Goal: Task Accomplishment & Management: Manage account settings

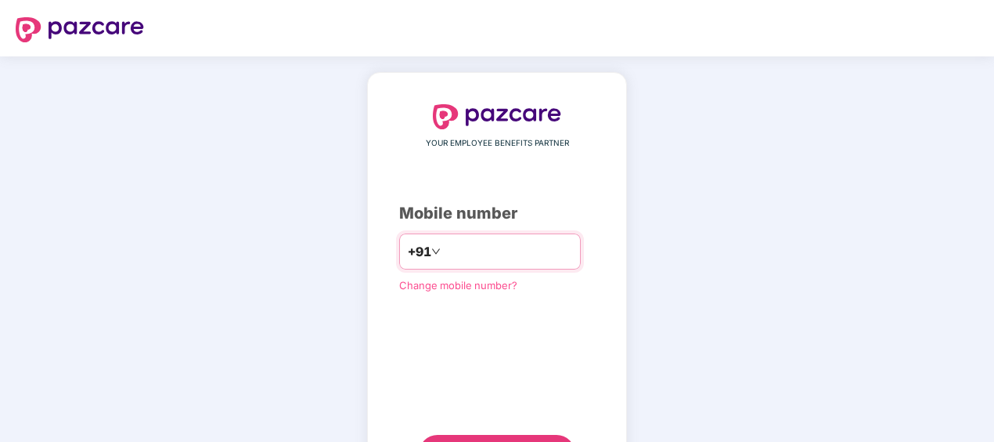
click at [476, 245] on input "number" at bounding box center [508, 251] width 128 height 25
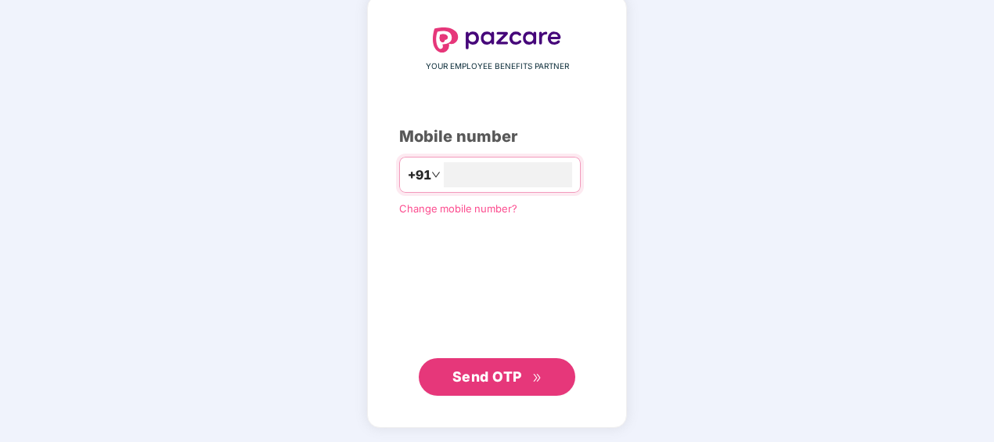
click at [514, 370] on span "Send OTP" at bounding box center [488, 376] width 70 height 16
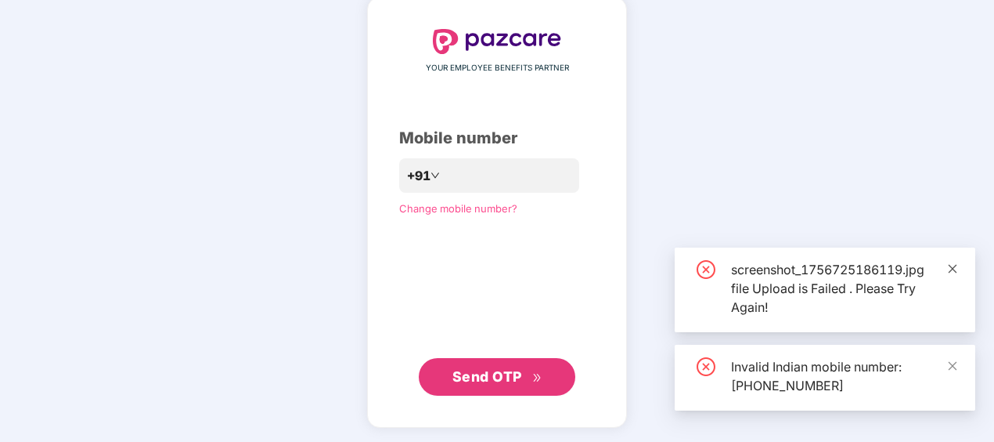
click at [951, 269] on icon "close" at bounding box center [953, 268] width 9 height 9
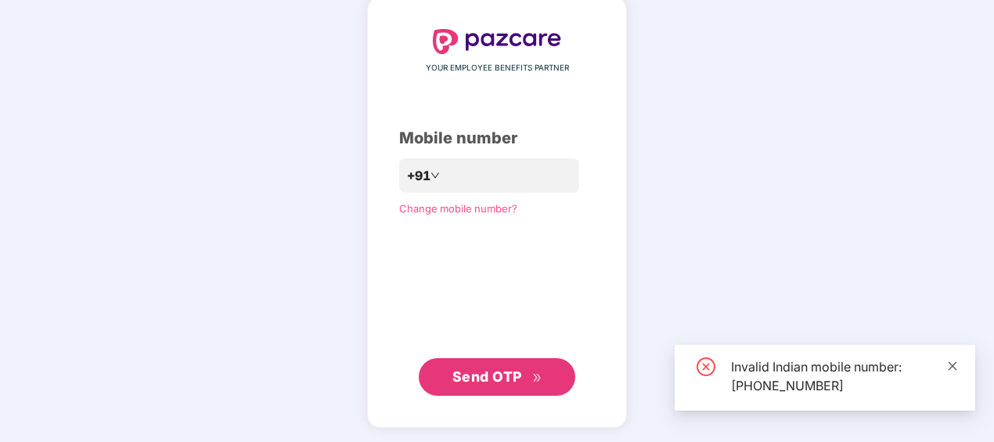
click at [953, 362] on icon "close" at bounding box center [952, 365] width 11 height 11
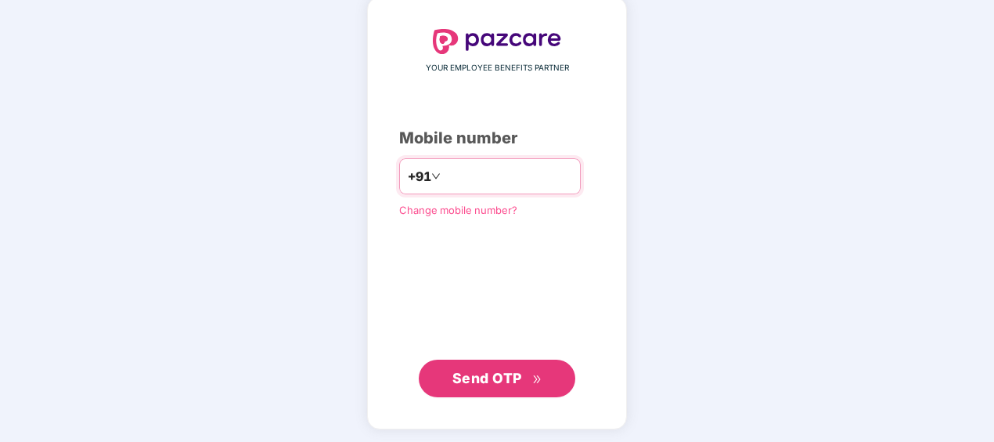
click at [444, 174] on input "**********" at bounding box center [508, 176] width 128 height 25
type input "**********"
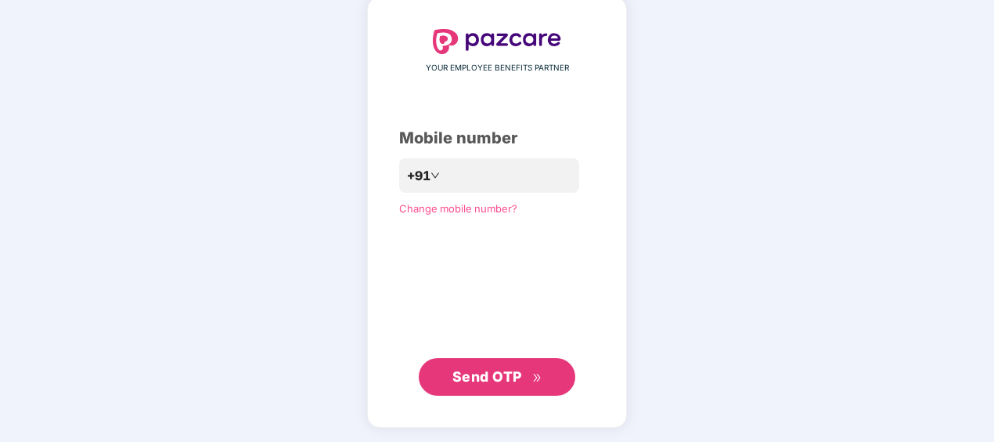
click at [482, 375] on span "Send OTP" at bounding box center [488, 376] width 70 height 16
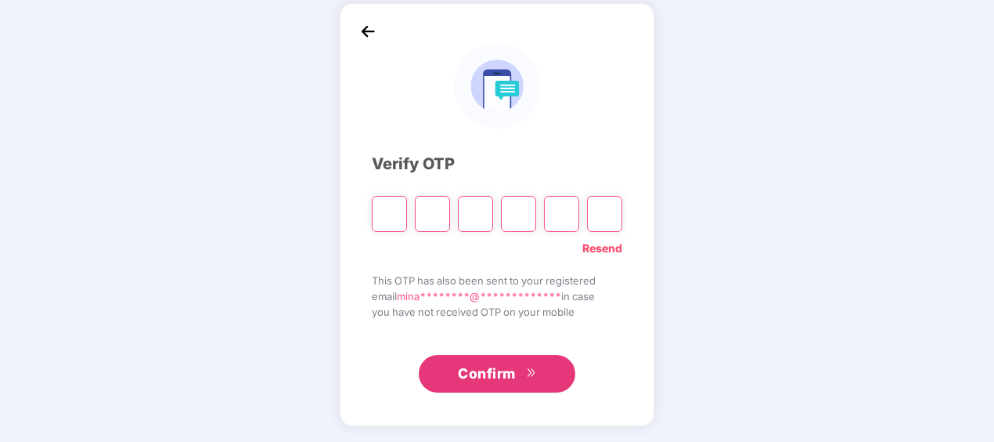
scroll to position [69, 0]
paste input "*"
type input "*"
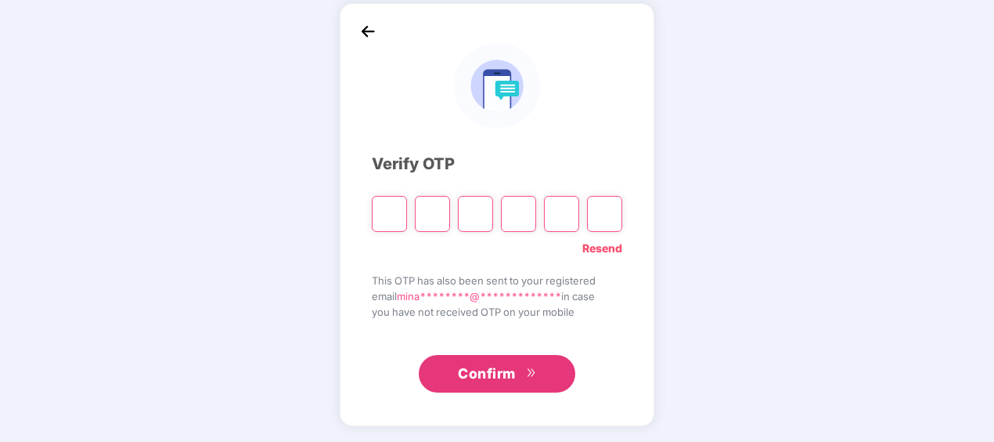
type input "*"
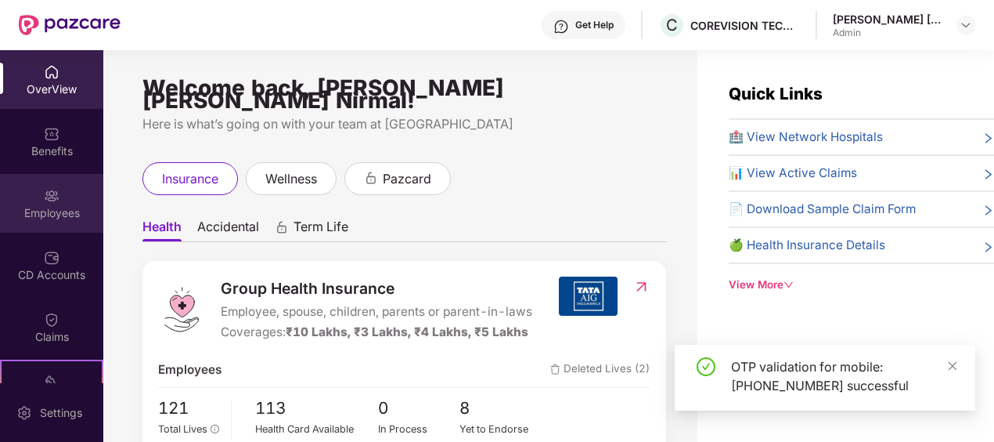
click at [39, 196] on div "Employees" at bounding box center [51, 203] width 103 height 59
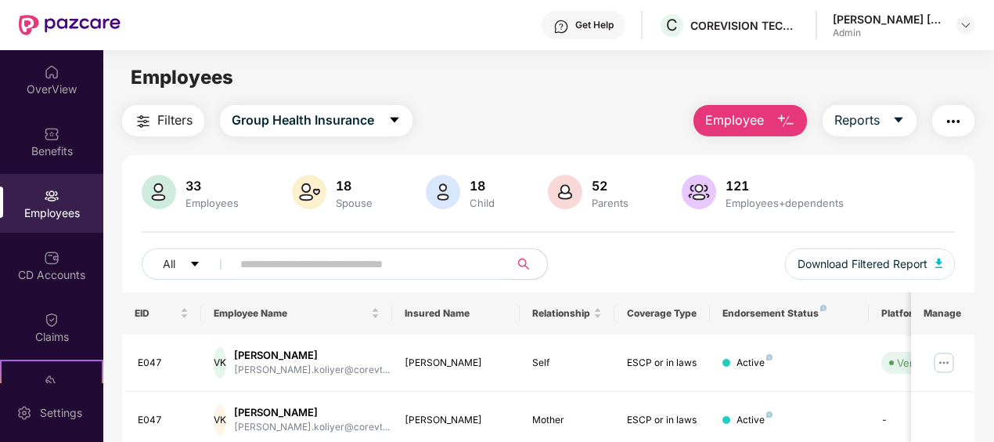
click at [427, 266] on input "text" at bounding box center [364, 263] width 248 height 23
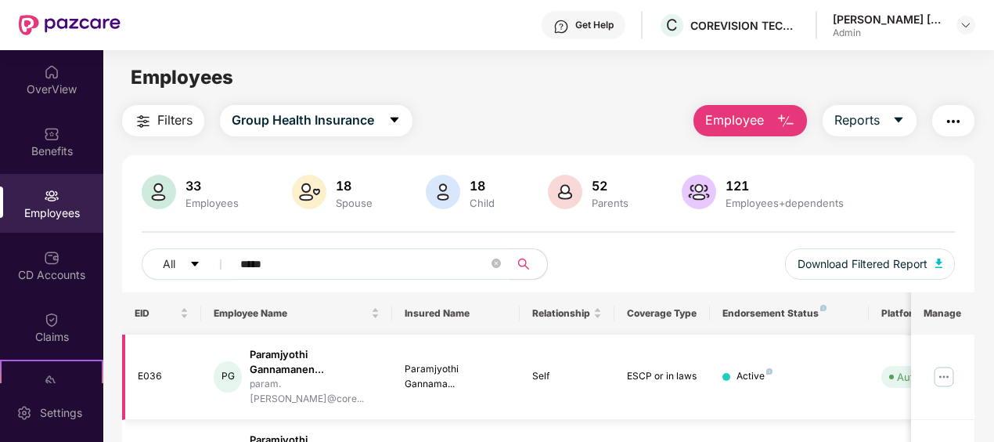
type input "*****"
click at [938, 371] on img at bounding box center [944, 376] width 25 height 25
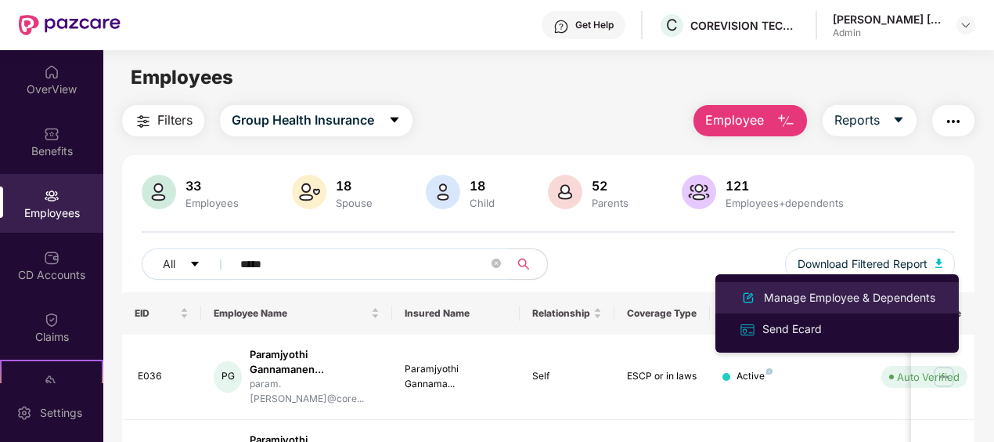
click at [805, 294] on div "Manage Employee & Dependents" at bounding box center [850, 297] width 178 height 17
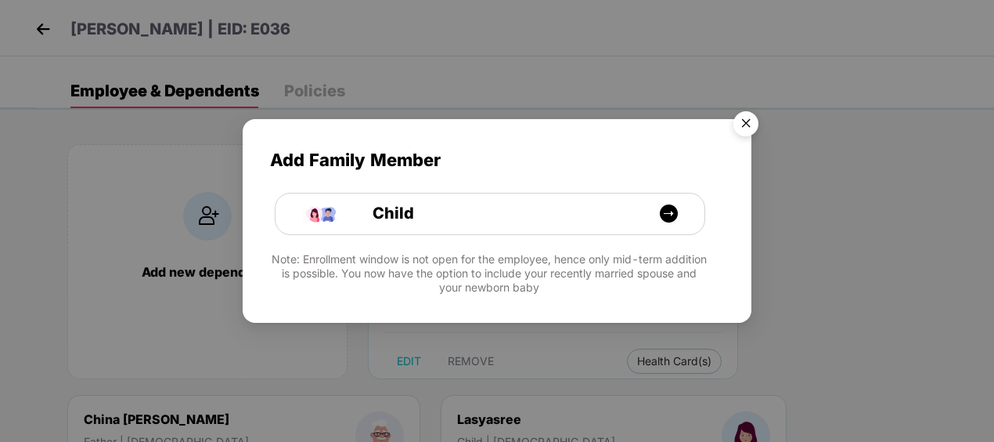
click at [739, 122] on img "Close" at bounding box center [746, 126] width 44 height 44
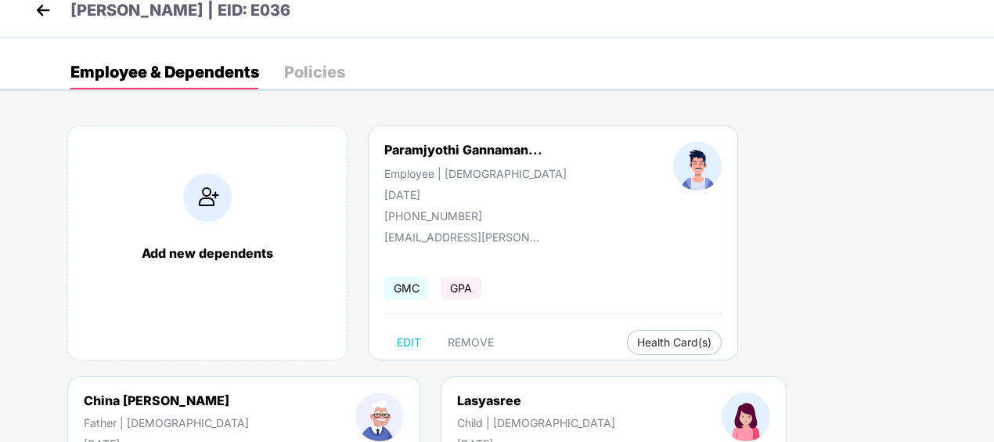
scroll to position [8, 0]
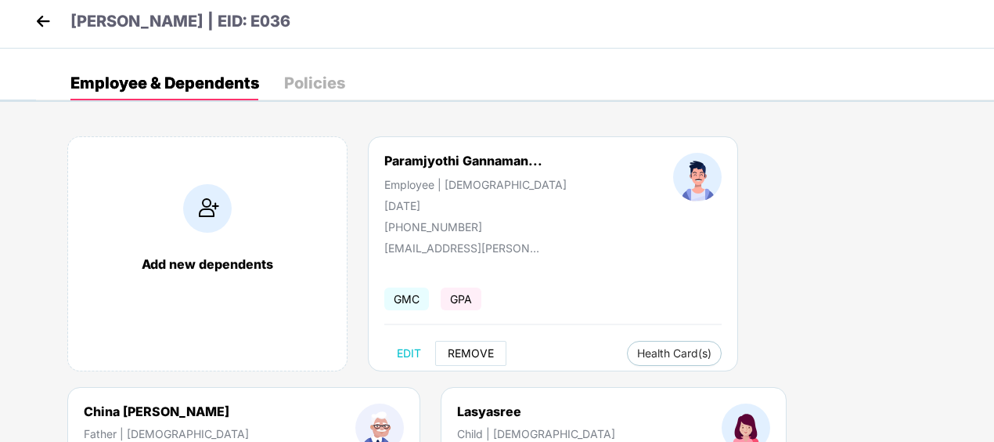
click at [467, 348] on span "REMOVE" at bounding box center [471, 353] width 46 height 13
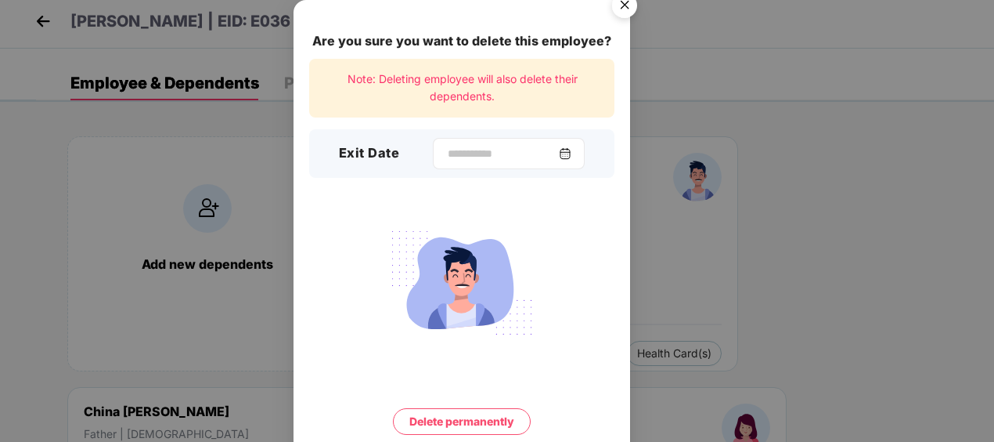
click at [572, 155] on img at bounding box center [565, 153] width 13 height 13
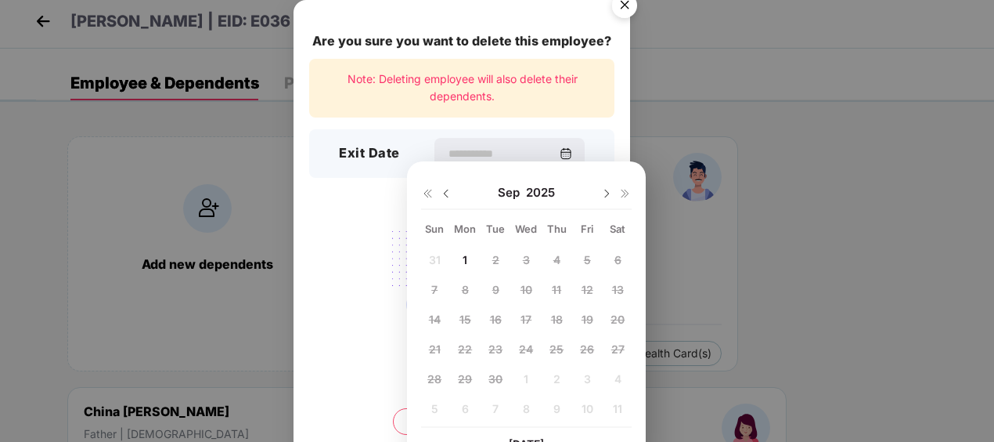
click at [442, 197] on img at bounding box center [446, 193] width 13 height 13
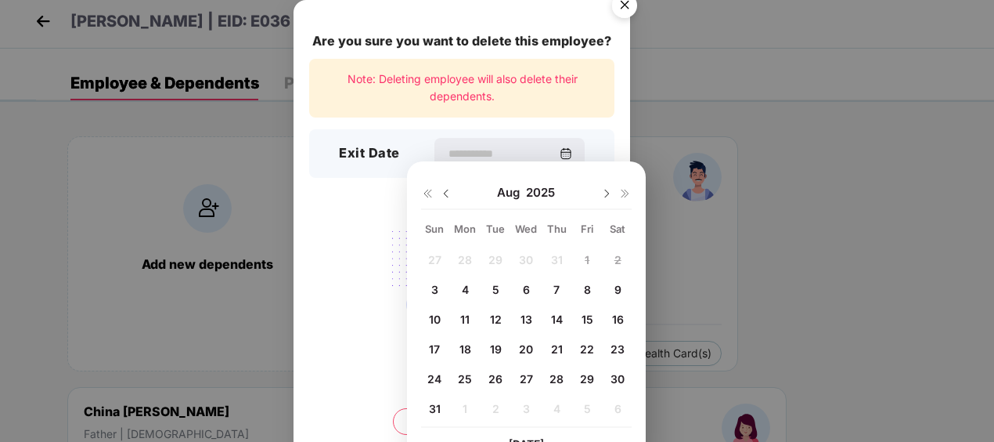
click at [582, 380] on span "29" at bounding box center [587, 378] width 14 height 13
type input "**********"
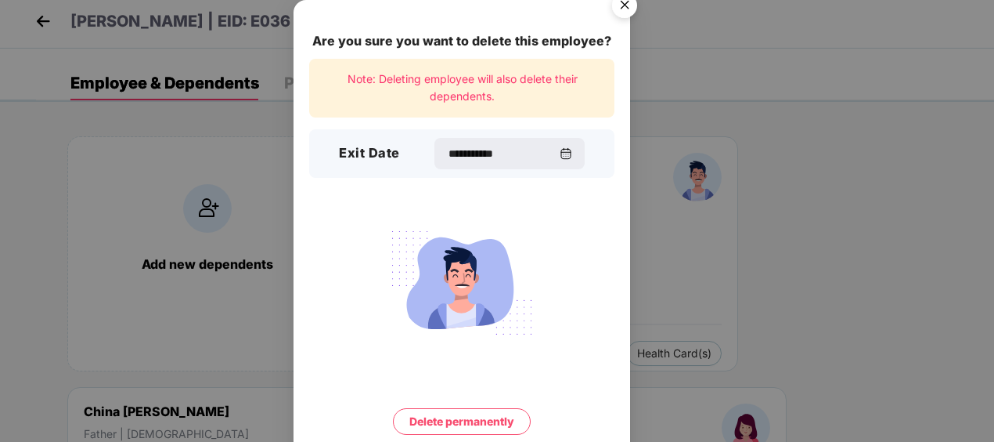
scroll to position [58, 0]
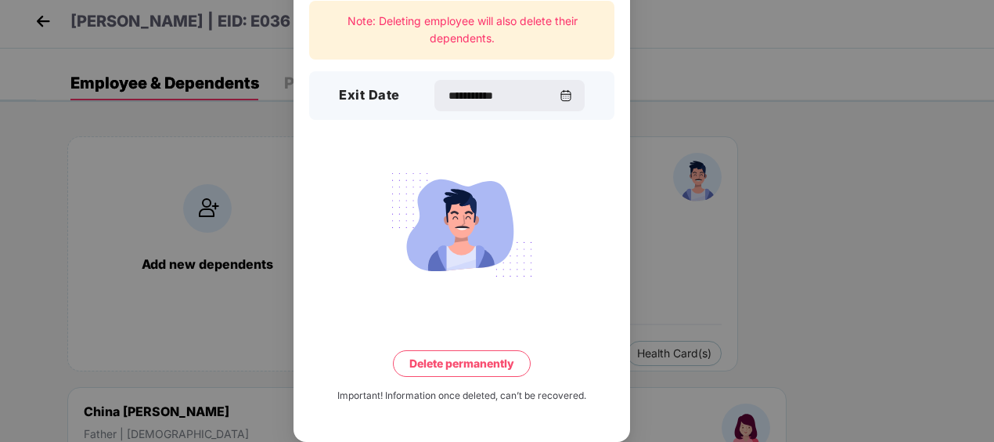
click at [451, 362] on button "Delete permanently" at bounding box center [462, 363] width 138 height 27
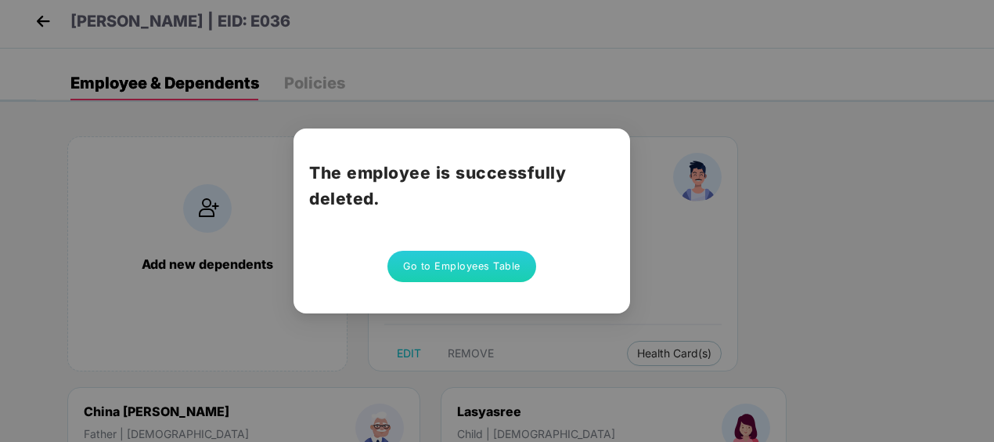
scroll to position [0, 0]
click at [437, 263] on button "Go to Employees Table" at bounding box center [462, 266] width 149 height 31
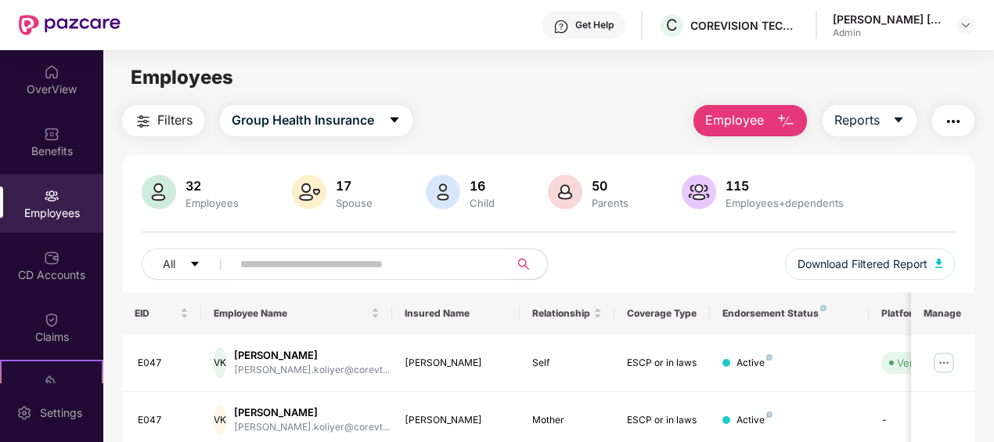
click at [412, 273] on input "text" at bounding box center [364, 263] width 248 height 23
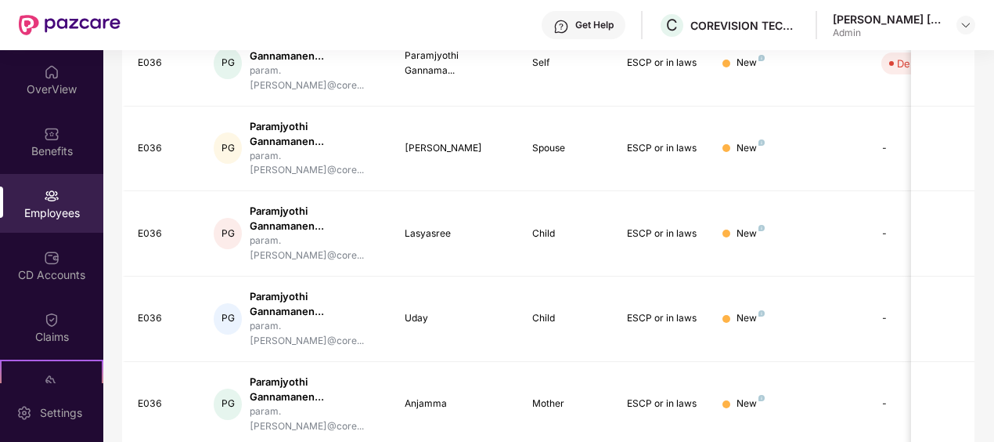
scroll to position [235, 0]
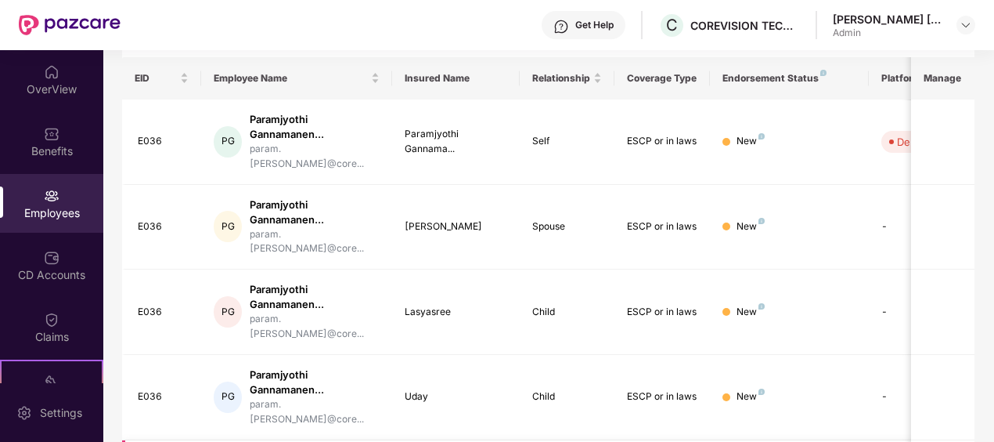
type input "*****"
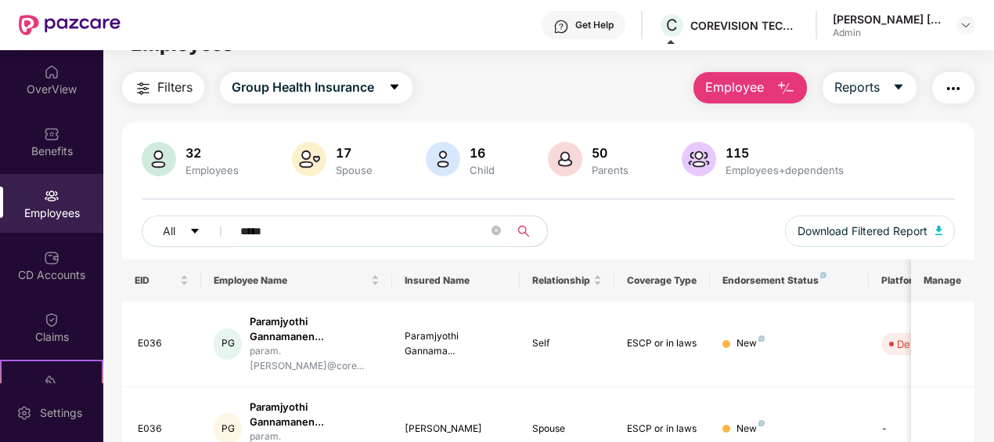
scroll to position [0, 0]
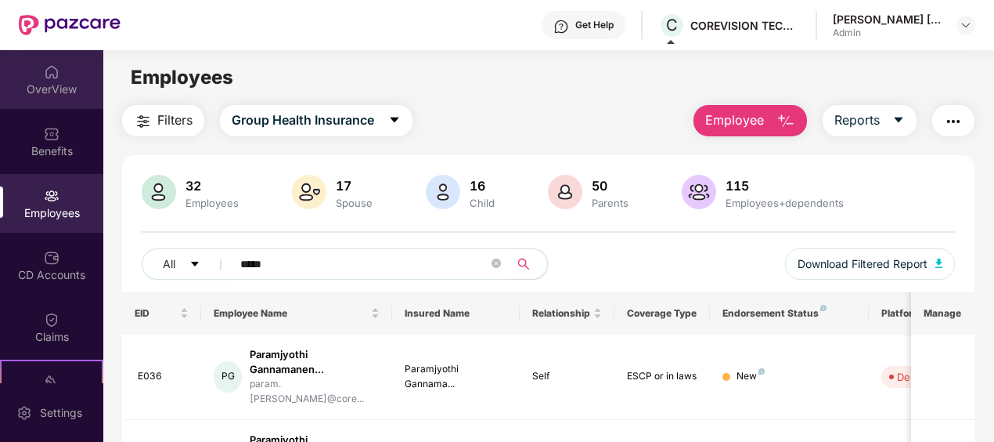
click at [58, 76] on div "OverView" at bounding box center [51, 79] width 103 height 59
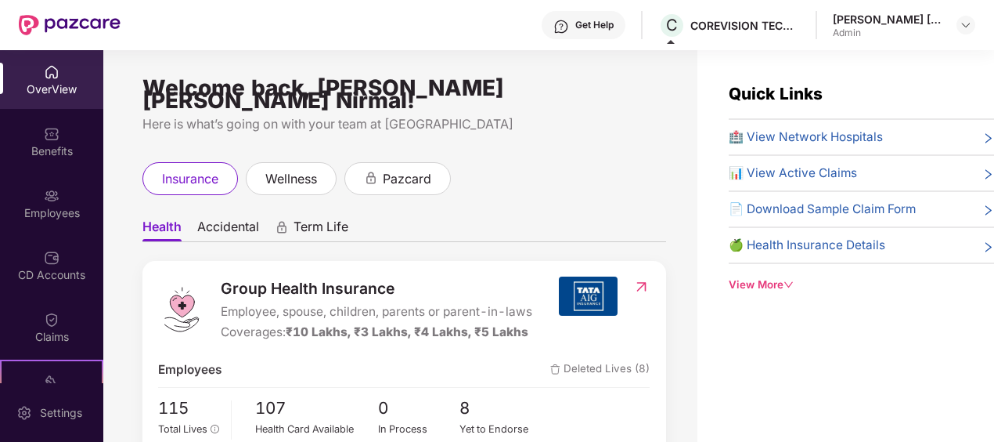
click at [42, 116] on div "Benefits" at bounding box center [51, 141] width 103 height 59
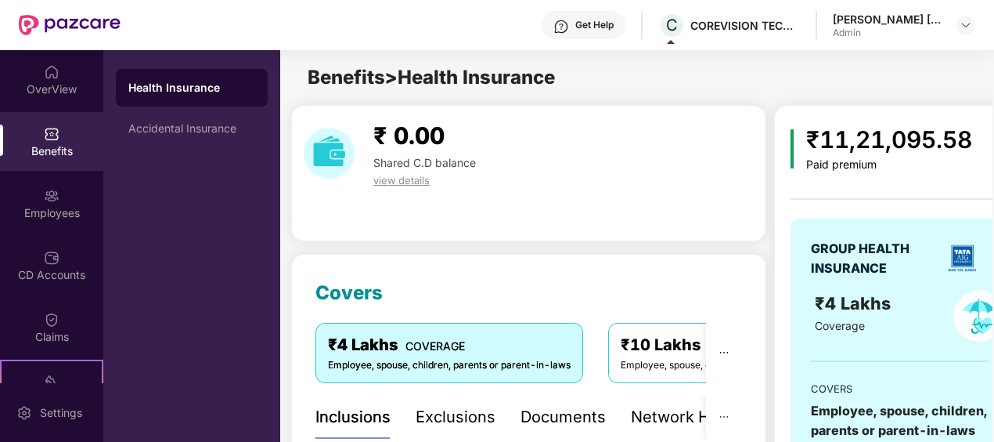
click at [415, 180] on span "view details" at bounding box center [401, 180] width 56 height 13
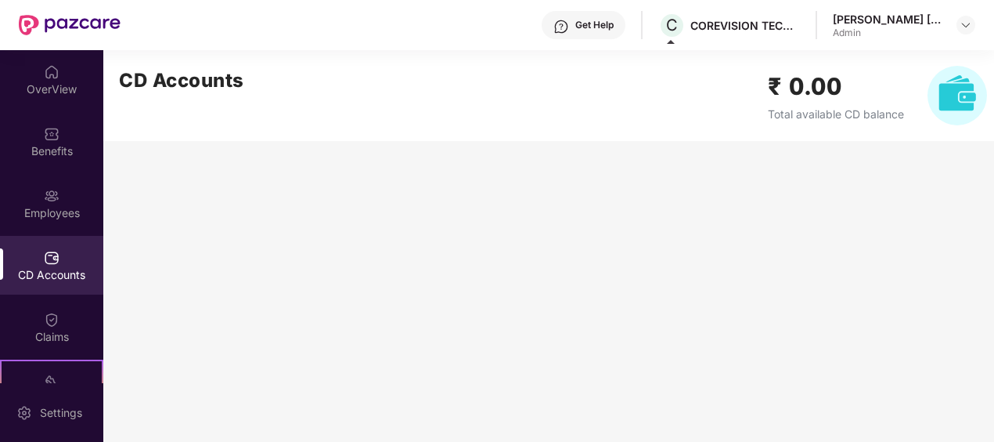
click at [60, 251] on div "CD Accounts" at bounding box center [51, 265] width 103 height 59
click at [49, 215] on div "Employees" at bounding box center [51, 213] width 103 height 16
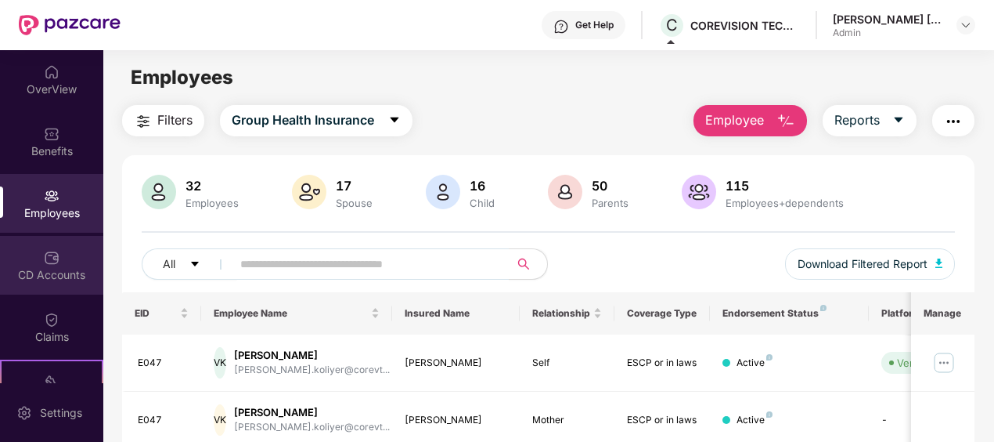
click at [46, 267] on div "CD Accounts" at bounding box center [51, 275] width 103 height 16
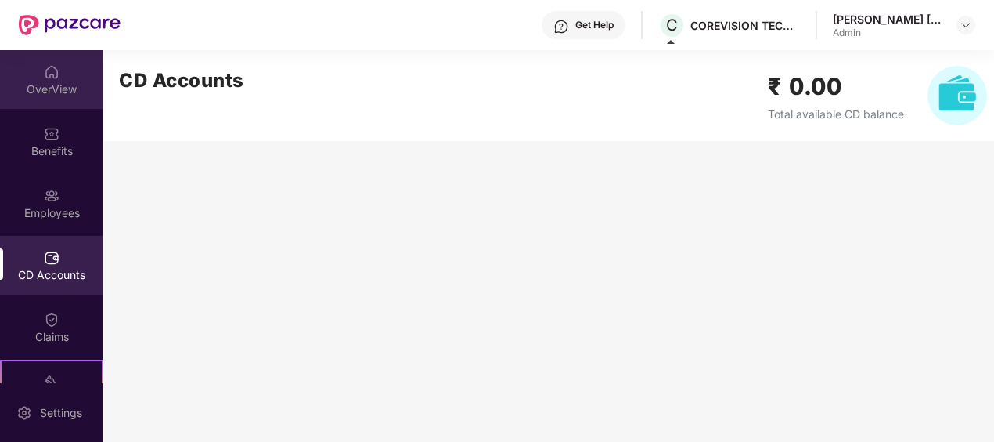
click at [79, 81] on div "OverView" at bounding box center [51, 89] width 103 height 16
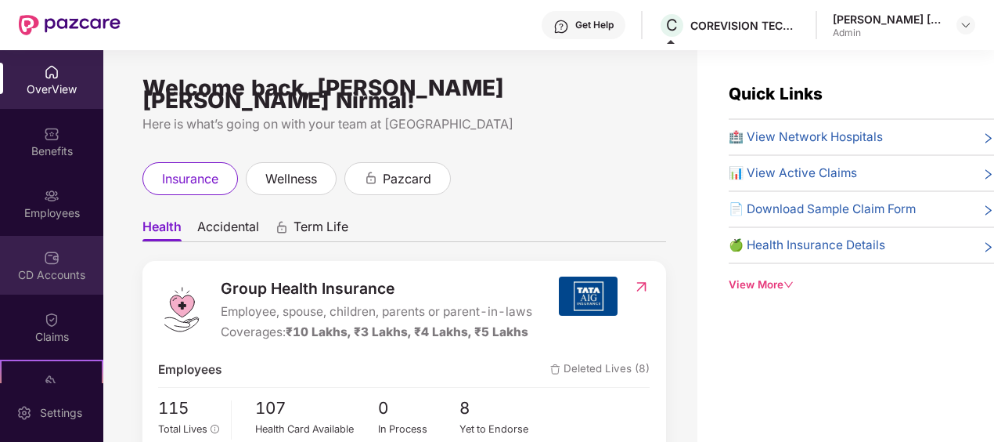
click at [47, 268] on div "CD Accounts" at bounding box center [51, 275] width 103 height 16
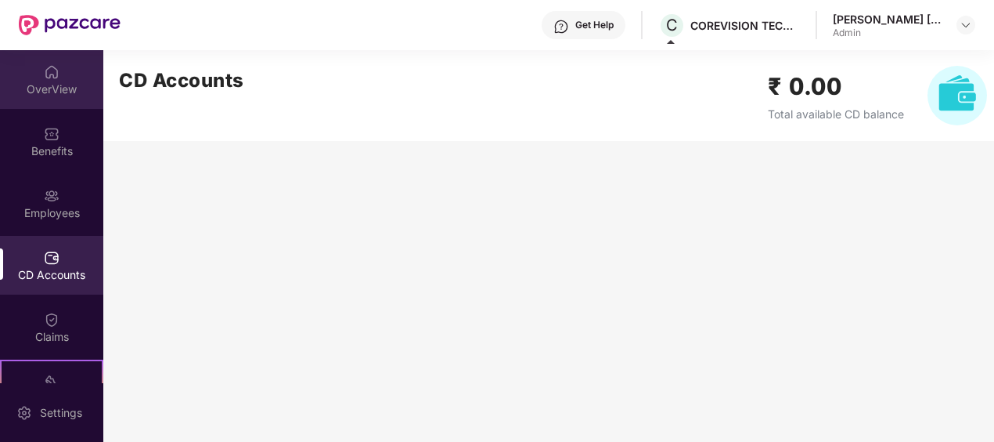
click at [66, 73] on div "OverView" at bounding box center [51, 79] width 103 height 59
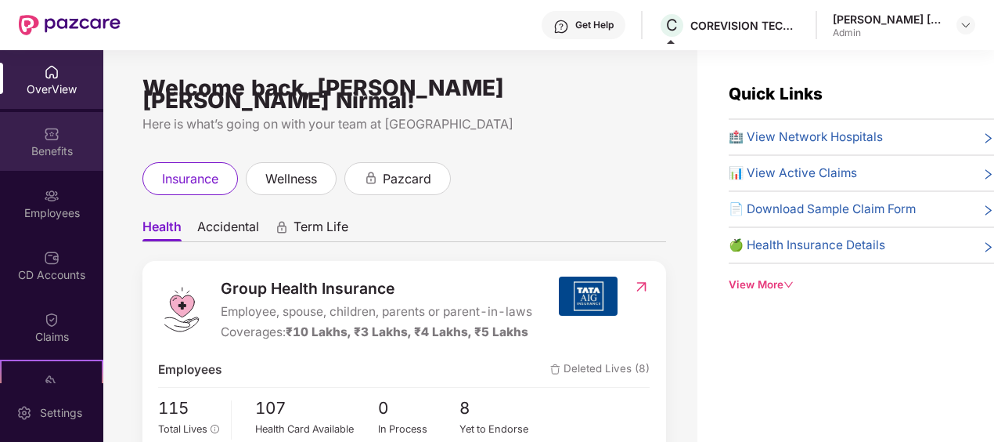
click at [44, 139] on img at bounding box center [52, 134] width 16 height 16
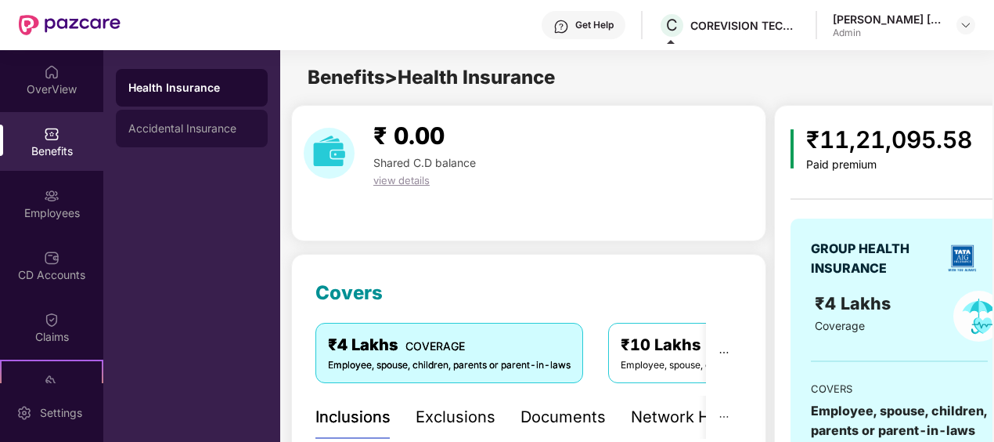
click at [156, 127] on div "Accidental Insurance" at bounding box center [191, 128] width 127 height 13
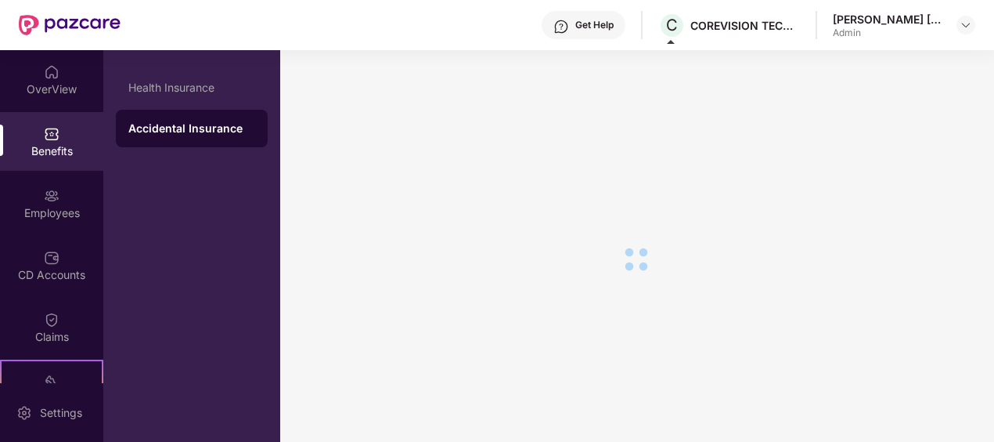
click at [53, 146] on div "Benefits" at bounding box center [51, 151] width 103 height 16
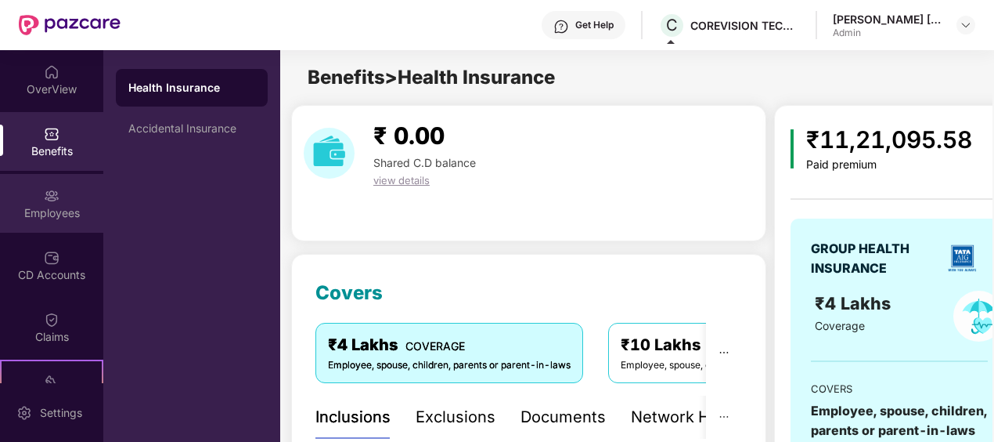
click at [57, 197] on div "Employees" at bounding box center [51, 203] width 103 height 59
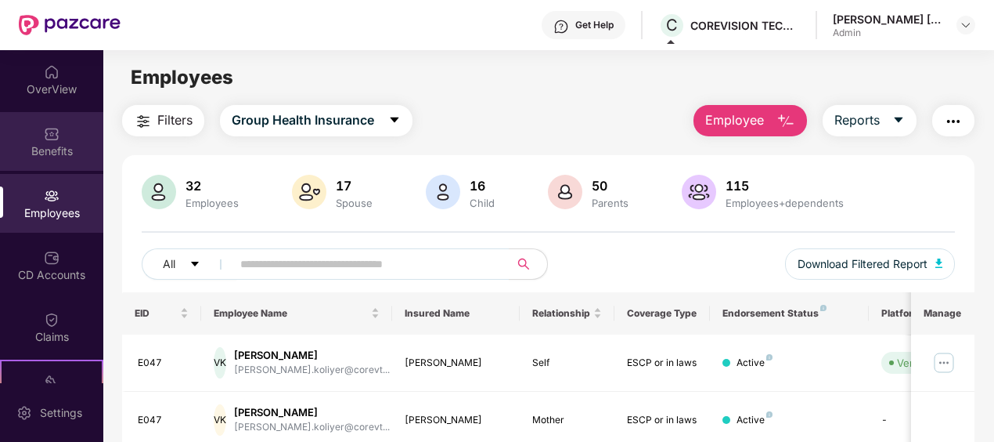
click at [61, 142] on div "Benefits" at bounding box center [51, 141] width 103 height 59
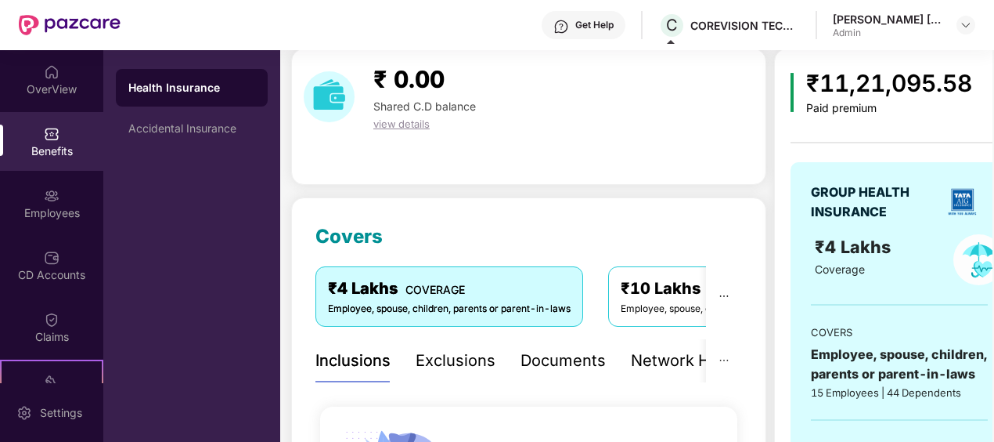
scroll to position [78, 0]
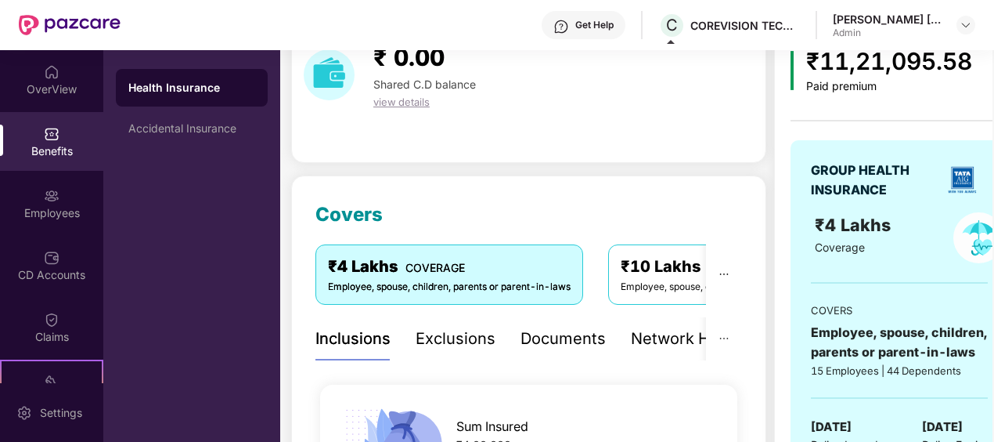
click at [420, 103] on span "view details" at bounding box center [401, 102] width 56 height 13
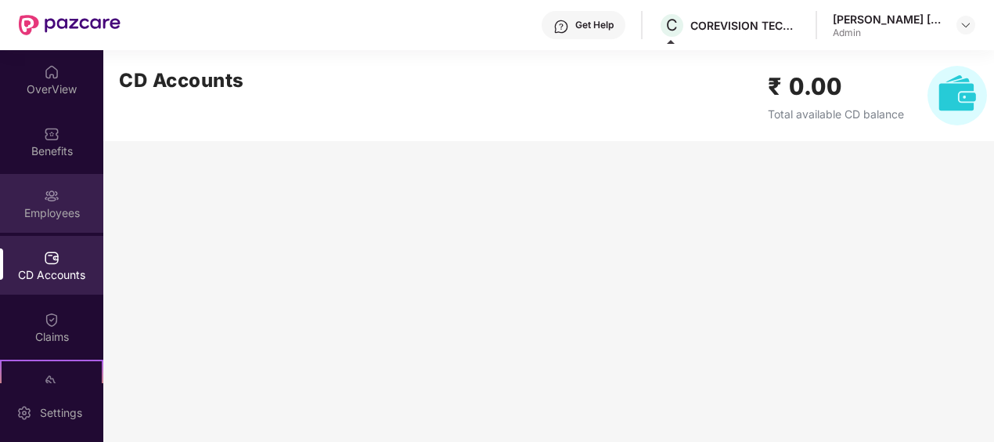
click at [44, 206] on div "Employees" at bounding box center [51, 213] width 103 height 16
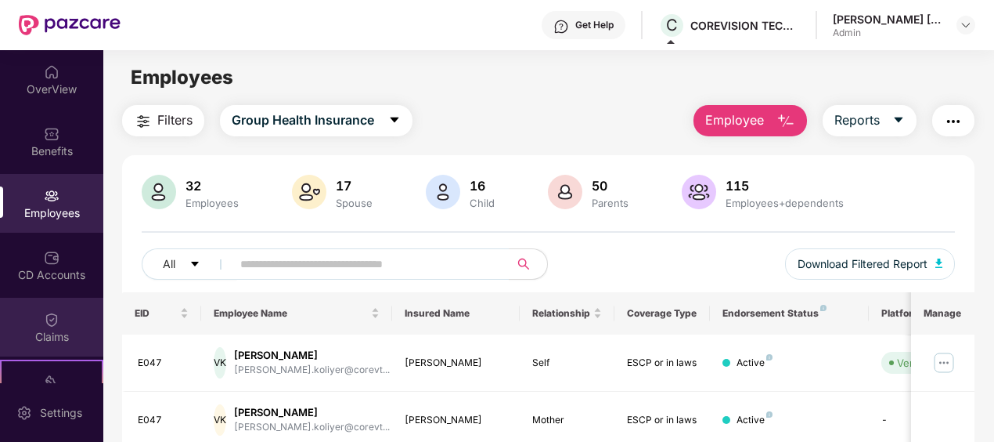
click at [67, 323] on div "Claims" at bounding box center [51, 327] width 103 height 59
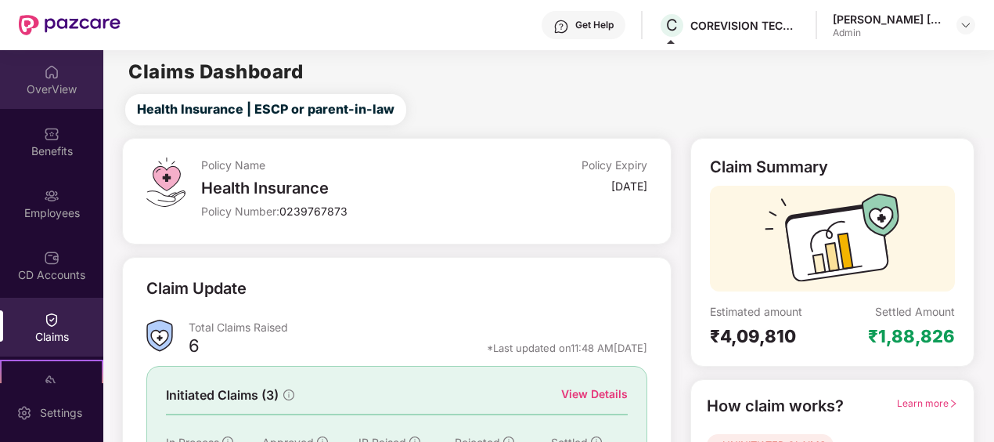
click at [31, 78] on div "OverView" at bounding box center [51, 79] width 103 height 59
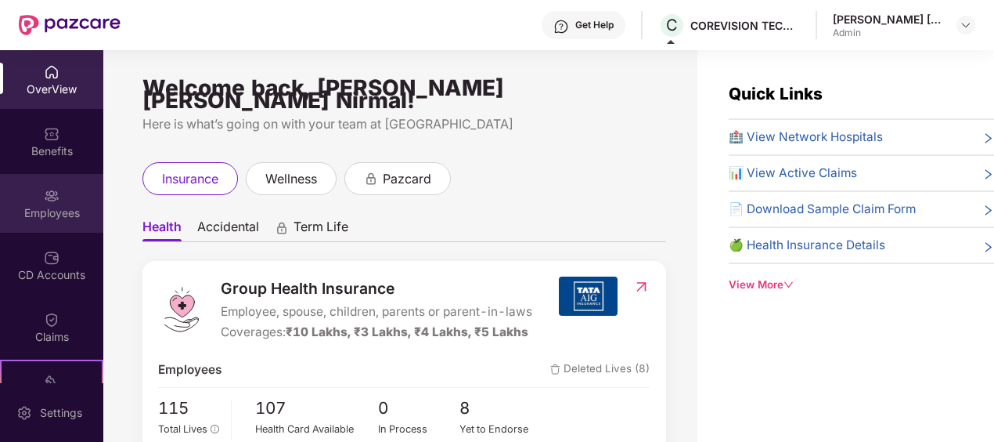
click at [50, 206] on div "Employees" at bounding box center [51, 213] width 103 height 16
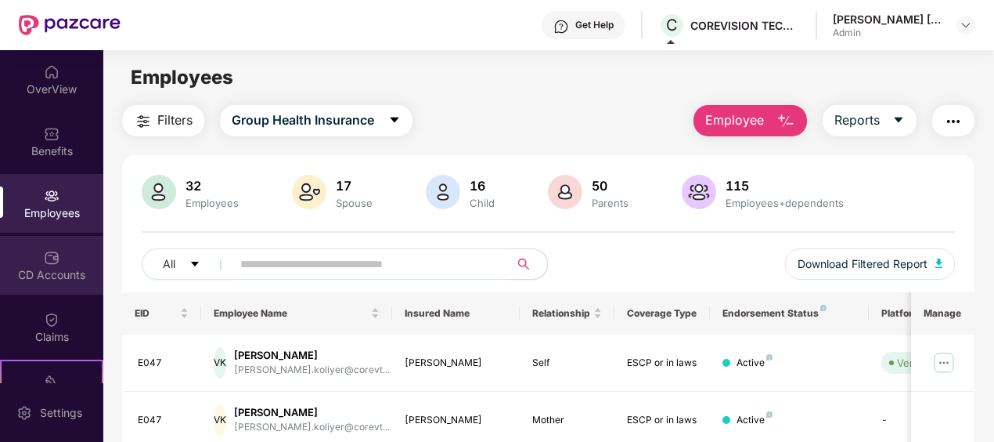
click at [52, 254] on img at bounding box center [52, 258] width 16 height 16
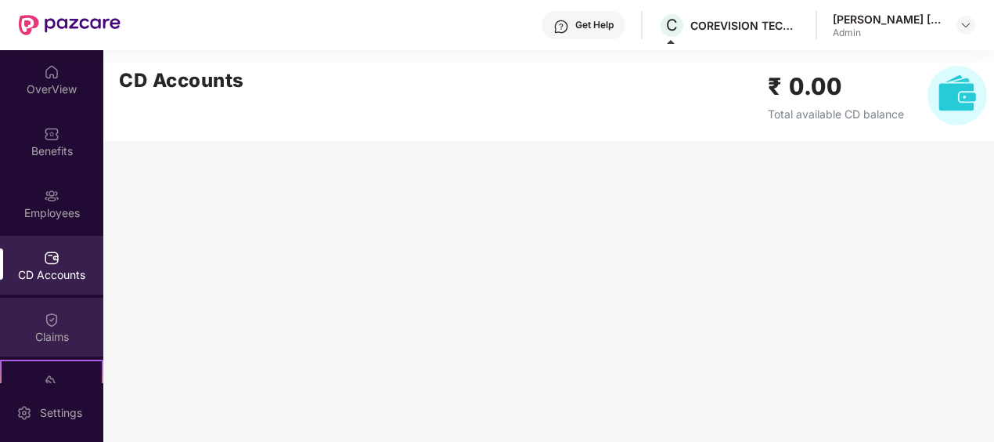
click at [66, 327] on div "Claims" at bounding box center [51, 327] width 103 height 59
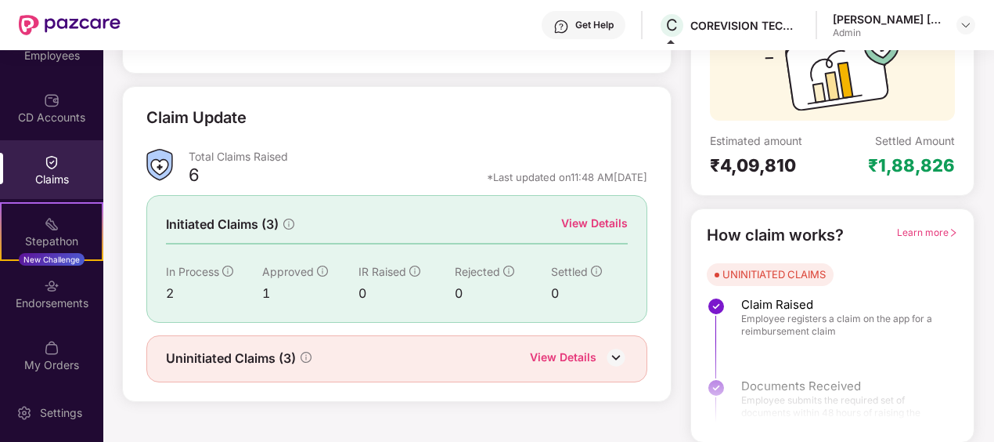
scroll to position [161, 0]
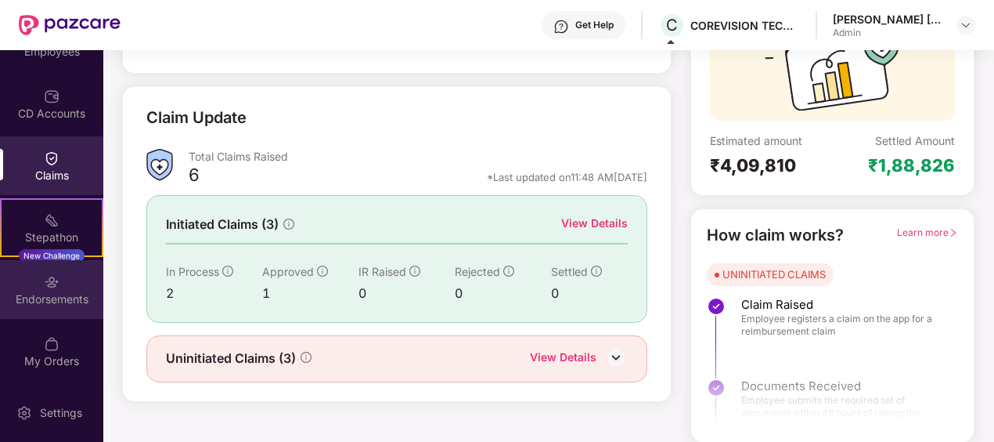
click at [71, 280] on div "Endorsements" at bounding box center [51, 289] width 103 height 59
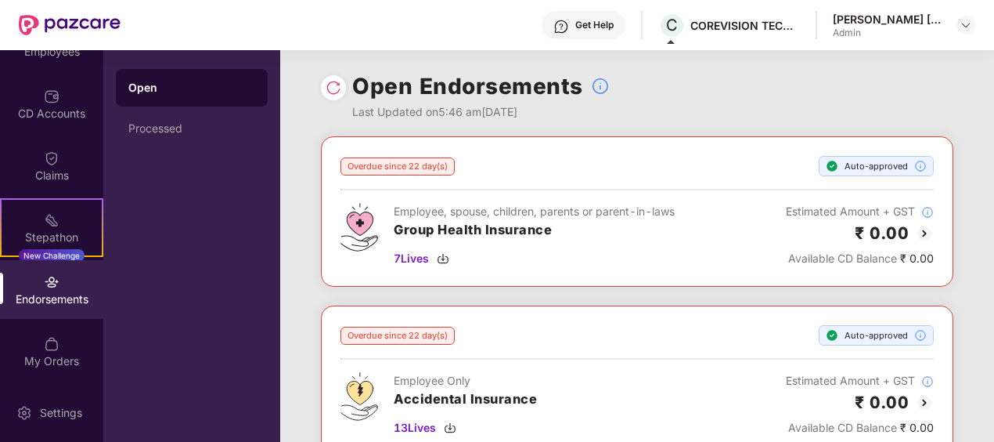
click at [36, 287] on div "Endorsements" at bounding box center [51, 289] width 103 height 59
click at [49, 355] on div "My Orders" at bounding box center [51, 361] width 103 height 16
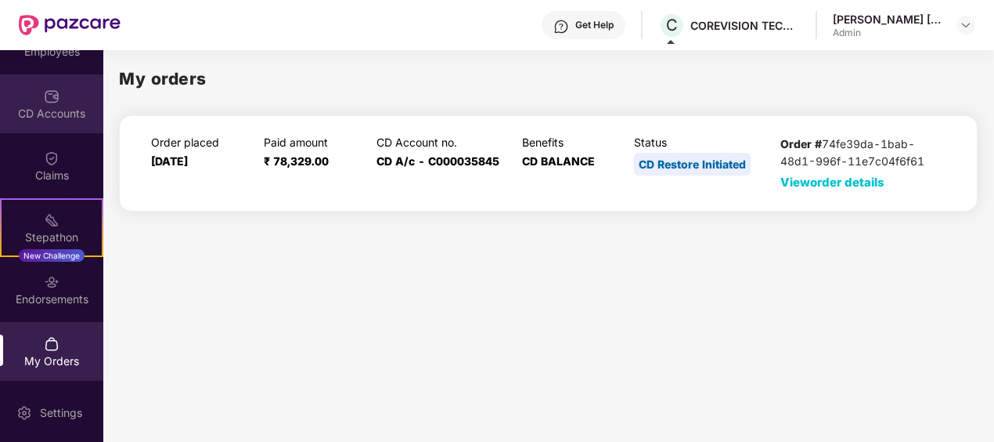
click at [48, 106] on div "CD Accounts" at bounding box center [51, 114] width 103 height 16
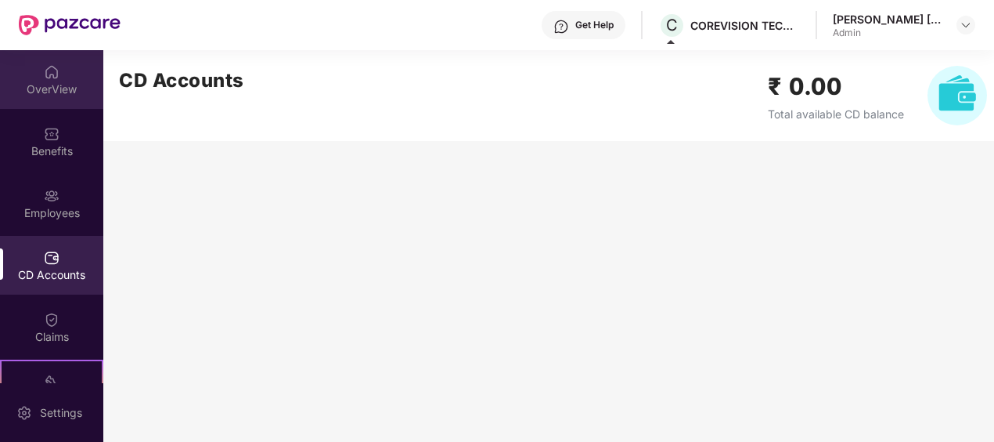
click at [71, 74] on div "OverView" at bounding box center [51, 79] width 103 height 59
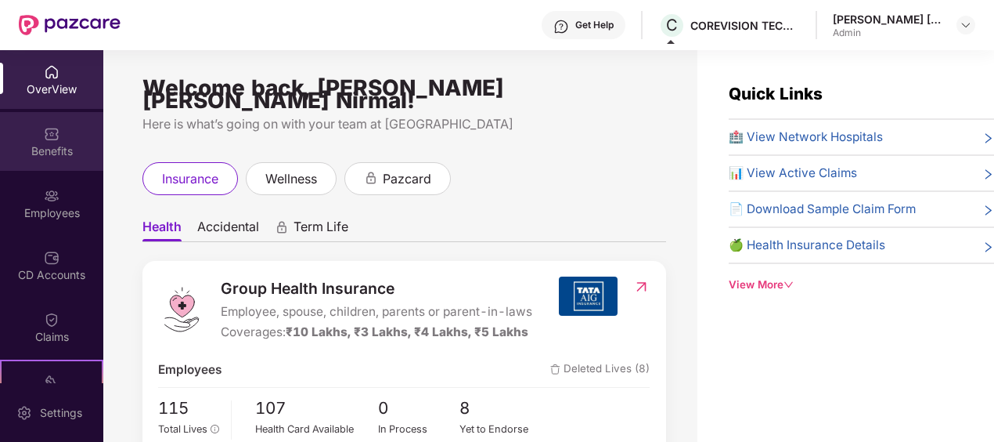
click at [67, 143] on div "Benefits" at bounding box center [51, 151] width 103 height 16
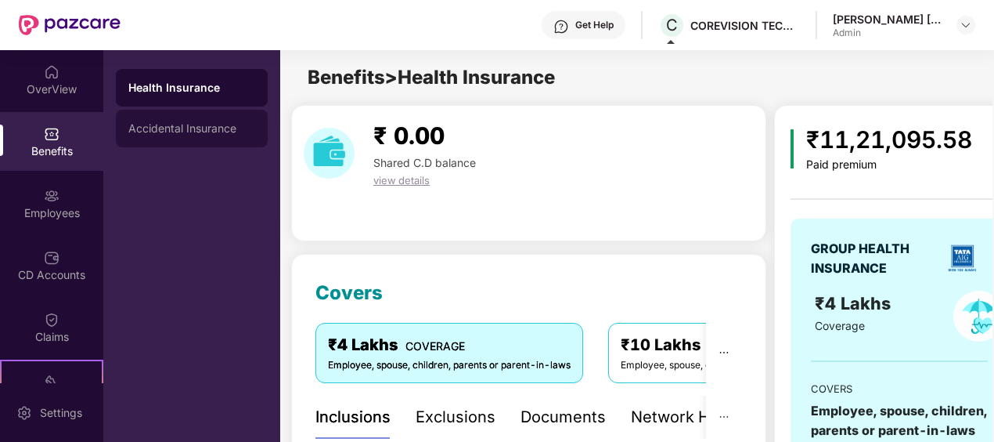
click at [163, 133] on div "Accidental Insurance" at bounding box center [191, 128] width 127 height 13
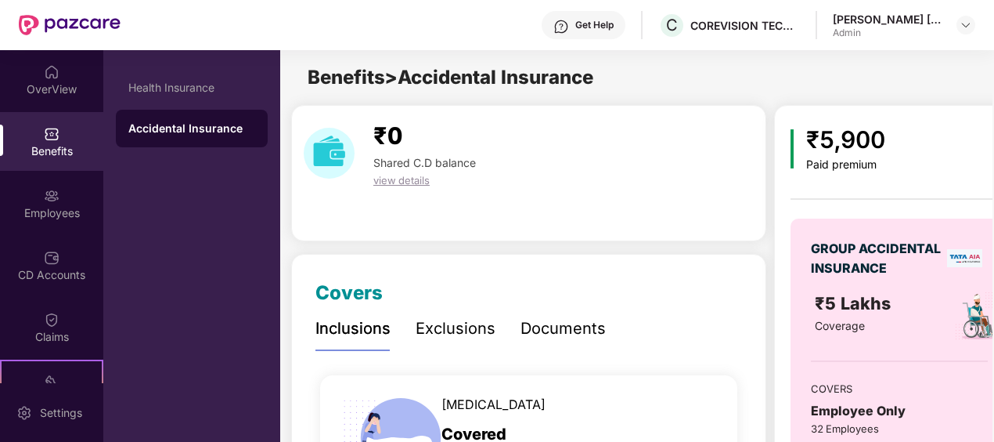
click at [398, 182] on span "view details" at bounding box center [401, 180] width 56 height 13
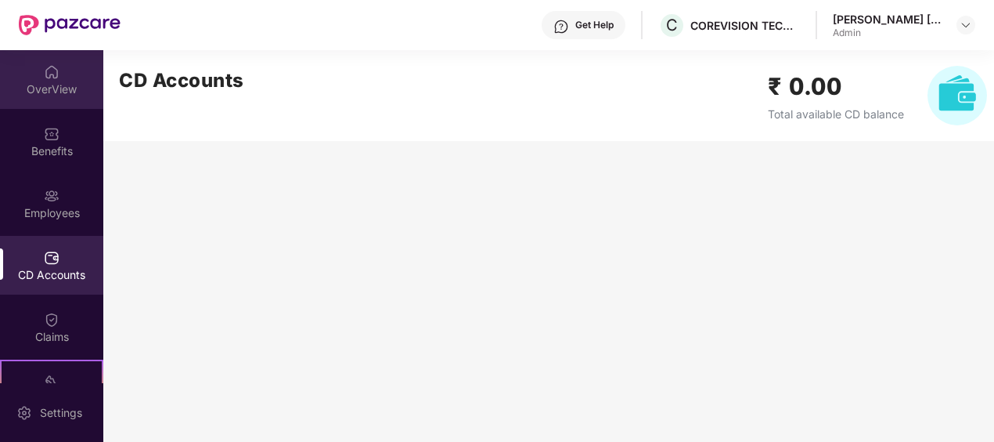
click at [70, 69] on div "OverView" at bounding box center [51, 79] width 103 height 59
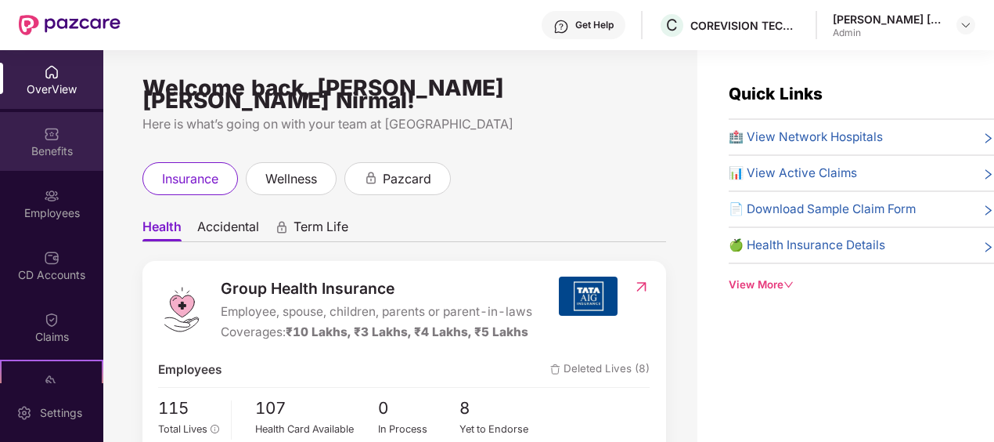
click at [34, 141] on div "Benefits" at bounding box center [51, 141] width 103 height 59
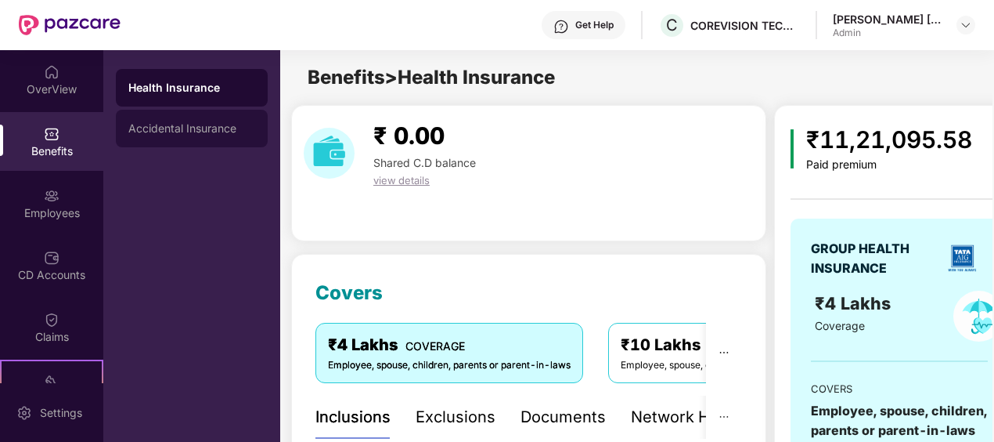
click at [169, 126] on div "Accidental Insurance" at bounding box center [191, 128] width 127 height 13
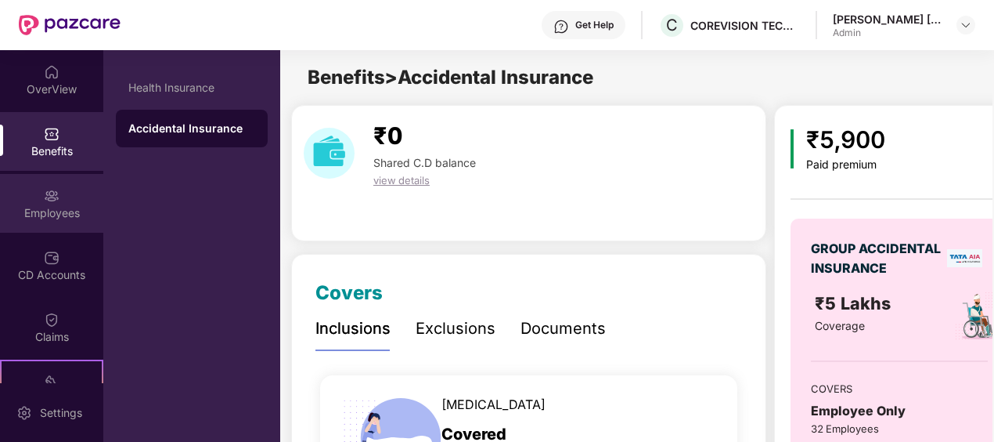
click at [33, 213] on div "Employees" at bounding box center [51, 213] width 103 height 16
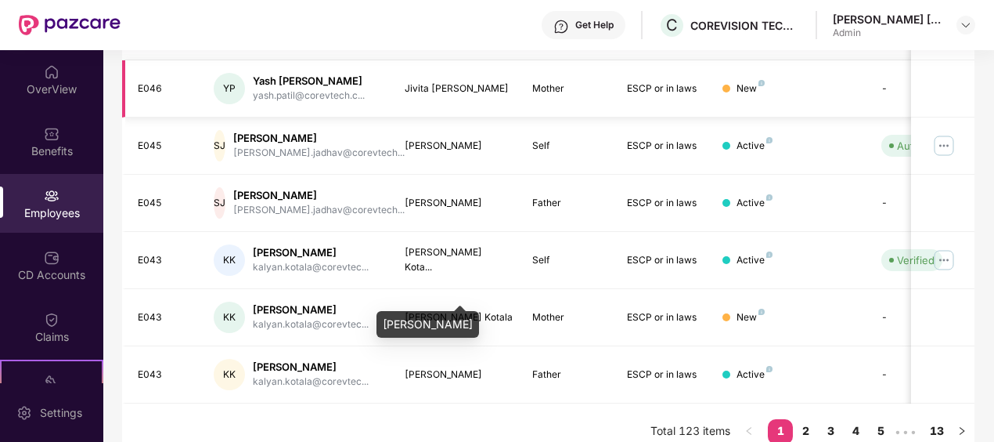
scroll to position [517, 0]
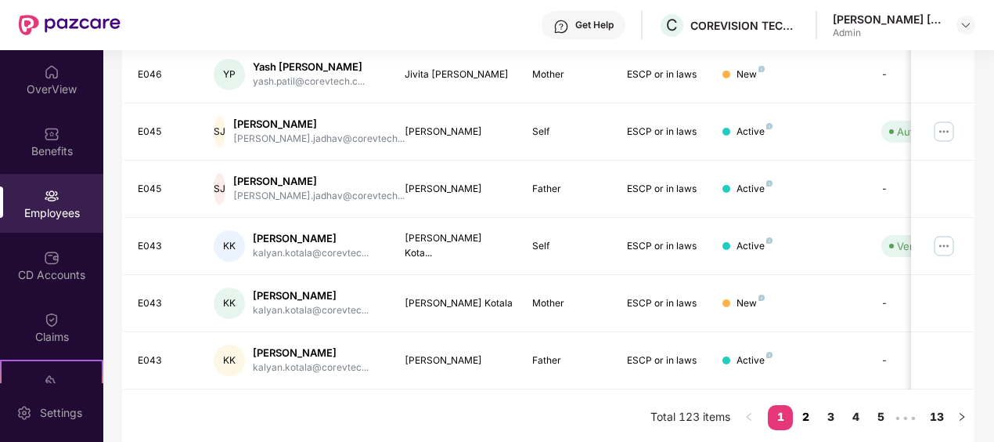
click at [805, 413] on link "2" at bounding box center [805, 416] width 25 height 23
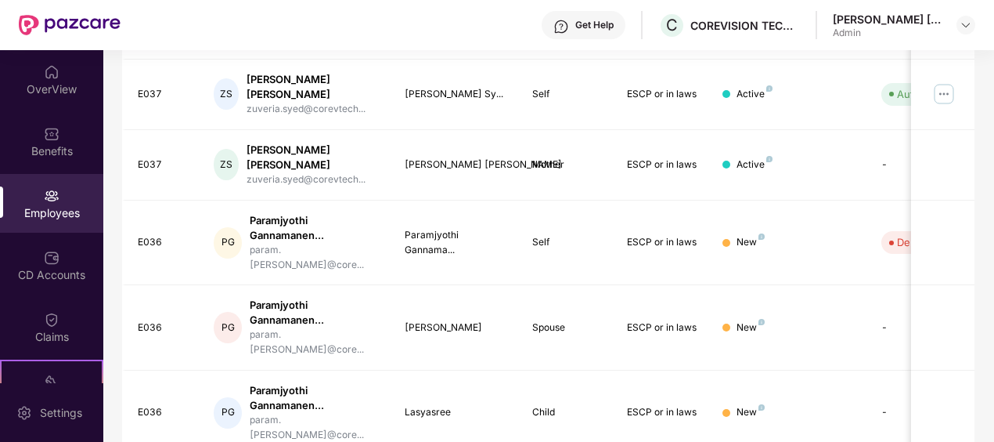
scroll to position [583, 0]
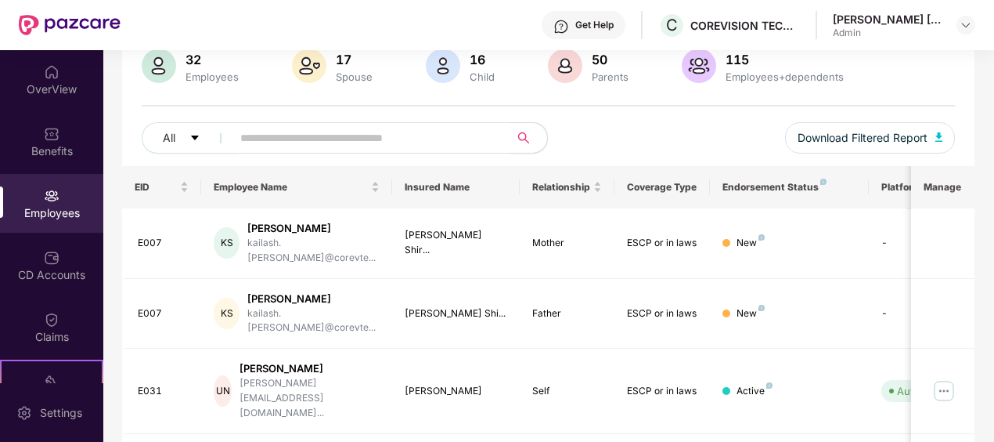
scroll to position [125, 0]
click at [313, 227] on div "Kailash Vitthal Shirke" at bounding box center [313, 229] width 132 height 15
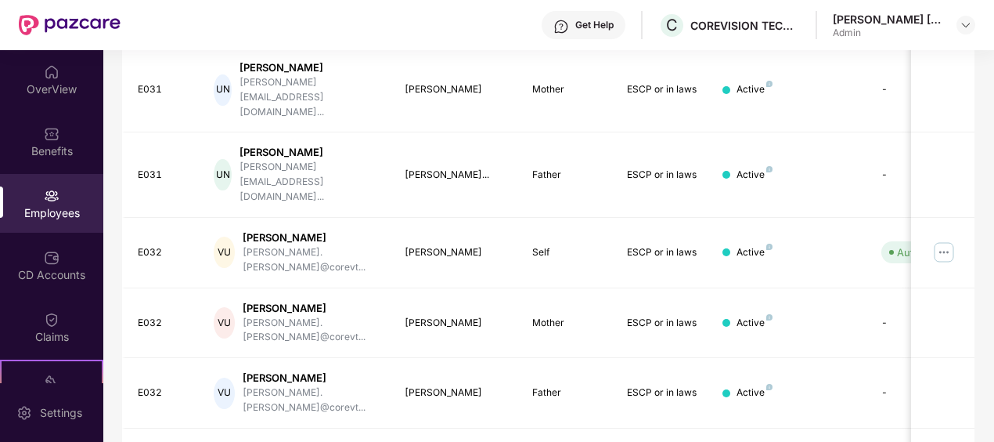
scroll to position [517, 0]
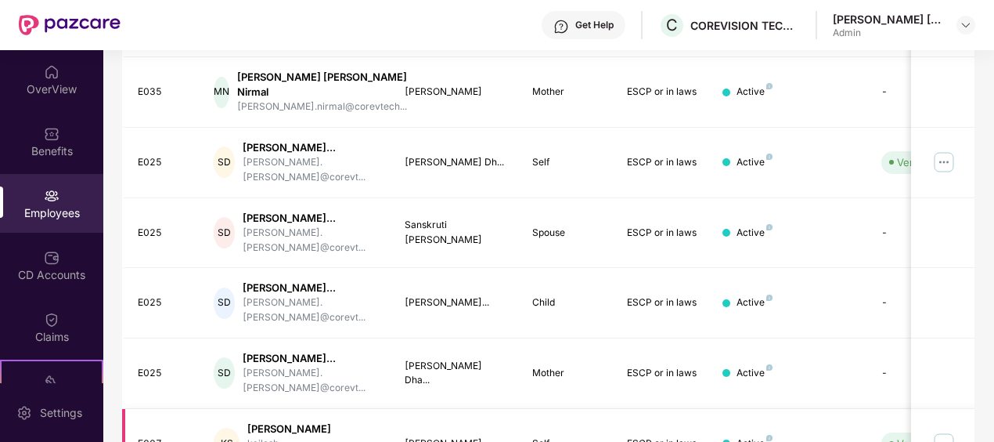
scroll to position [583, 0]
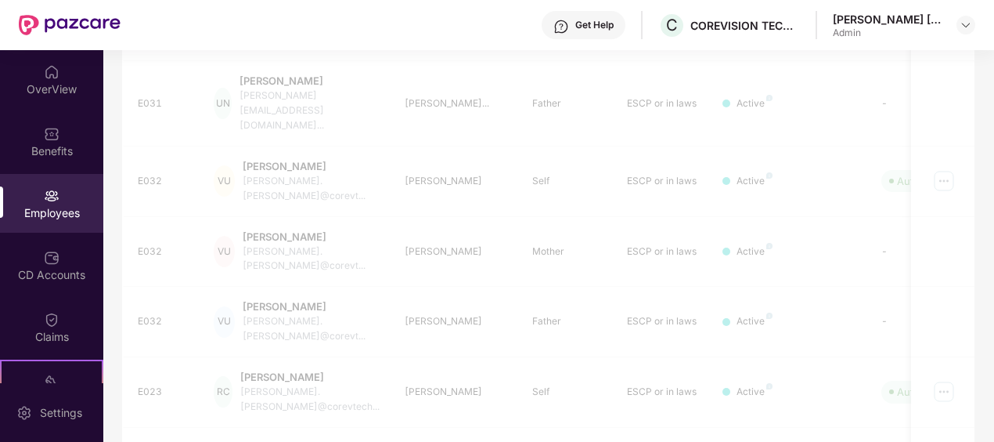
scroll to position [517, 0]
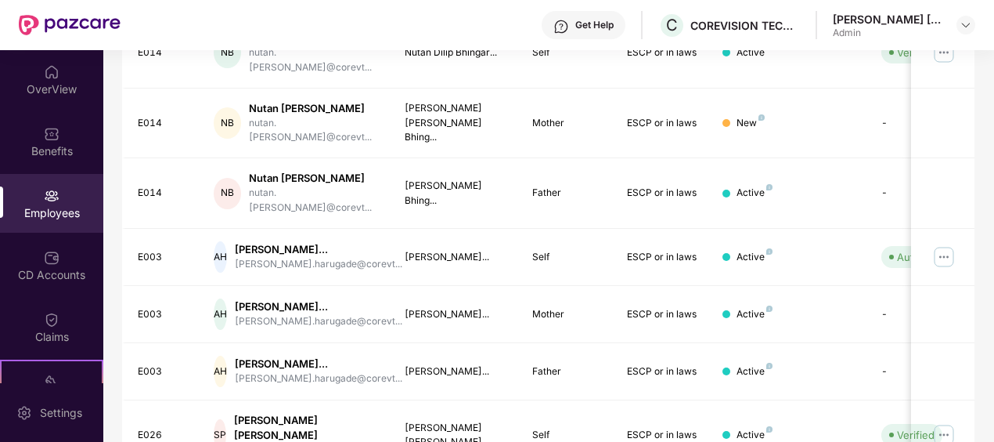
scroll to position [282, 0]
